Goal: Task Accomplishment & Management: Manage account settings

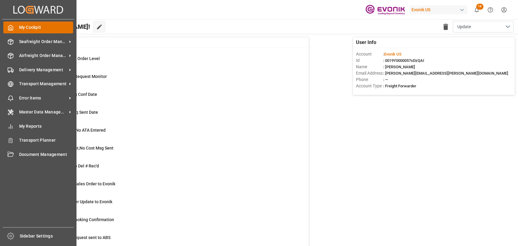
click at [14, 30] on div "My Cockpit My Cockpit" at bounding box center [38, 28] width 70 height 12
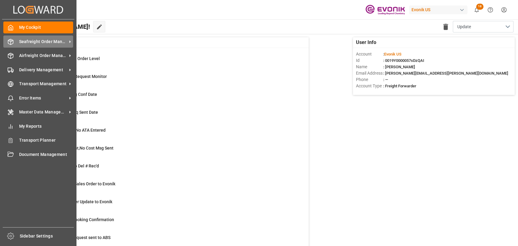
click at [25, 40] on span "Seafreight Order Management" at bounding box center [43, 42] width 48 height 6
click at [15, 42] on div "Seafreight Order Management Seafreight Order Management" at bounding box center [38, 41] width 70 height 12
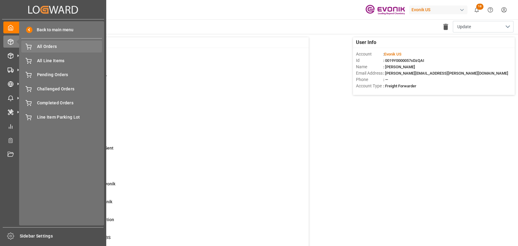
click at [46, 48] on span "All Orders" at bounding box center [69, 46] width 65 height 6
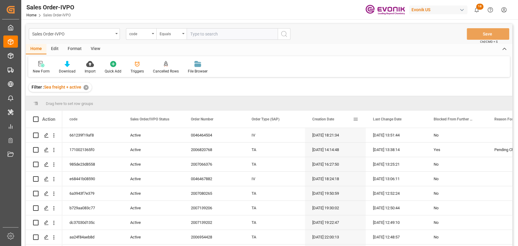
click at [319, 124] on div "Creation Date" at bounding box center [332, 119] width 41 height 17
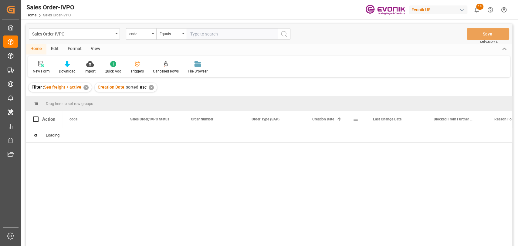
click at [317, 121] on span "Creation Date" at bounding box center [323, 119] width 22 height 4
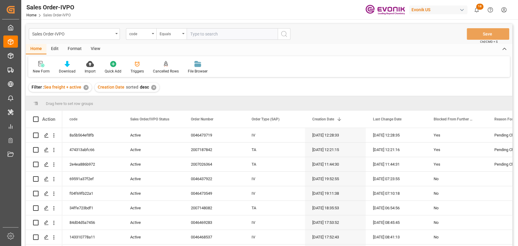
click at [506, 14] on html "Created by potrace 1.15, written by [PERSON_NAME] [DATE]-[DATE] Created by potr…" at bounding box center [259, 123] width 518 height 246
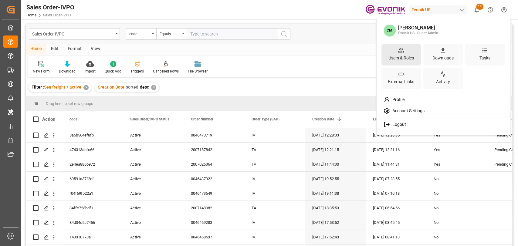
click at [390, 55] on div "Users & Roles" at bounding box center [401, 57] width 28 height 9
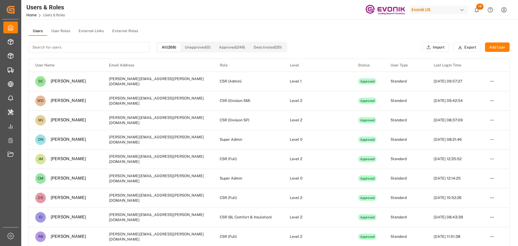
click at [69, 46] on input at bounding box center [88, 47] width 121 height 11
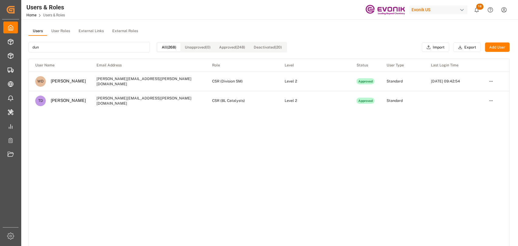
type input "dun"
click at [490, 81] on html "Created by potrace 1.15, written by [PERSON_NAME] [DATE]-[DATE] Created by potr…" at bounding box center [259, 123] width 518 height 246
click at [360, 148] on html "Created by potrace 1.15, written by [PERSON_NAME] [DATE]-[DATE] Created by potr…" at bounding box center [259, 123] width 518 height 246
click at [475, 10] on icon "show 18 new notifications" at bounding box center [476, 10] width 6 height 6
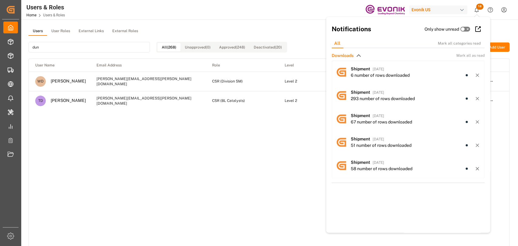
click at [223, 15] on div "Users & Roles Home Users & Roles Evonik US 18 Notifications Only show unread Al…" at bounding box center [267, 9] width 501 height 19
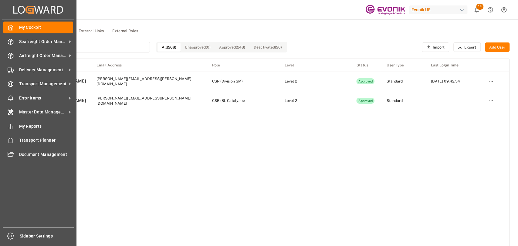
click at [0, 61] on div "Created by potrace 1.15, written by [PERSON_NAME] [DATE]-[DATE] Created by potr…" at bounding box center [259, 123] width 518 height 246
